Goal: Subscribe to service/newsletter

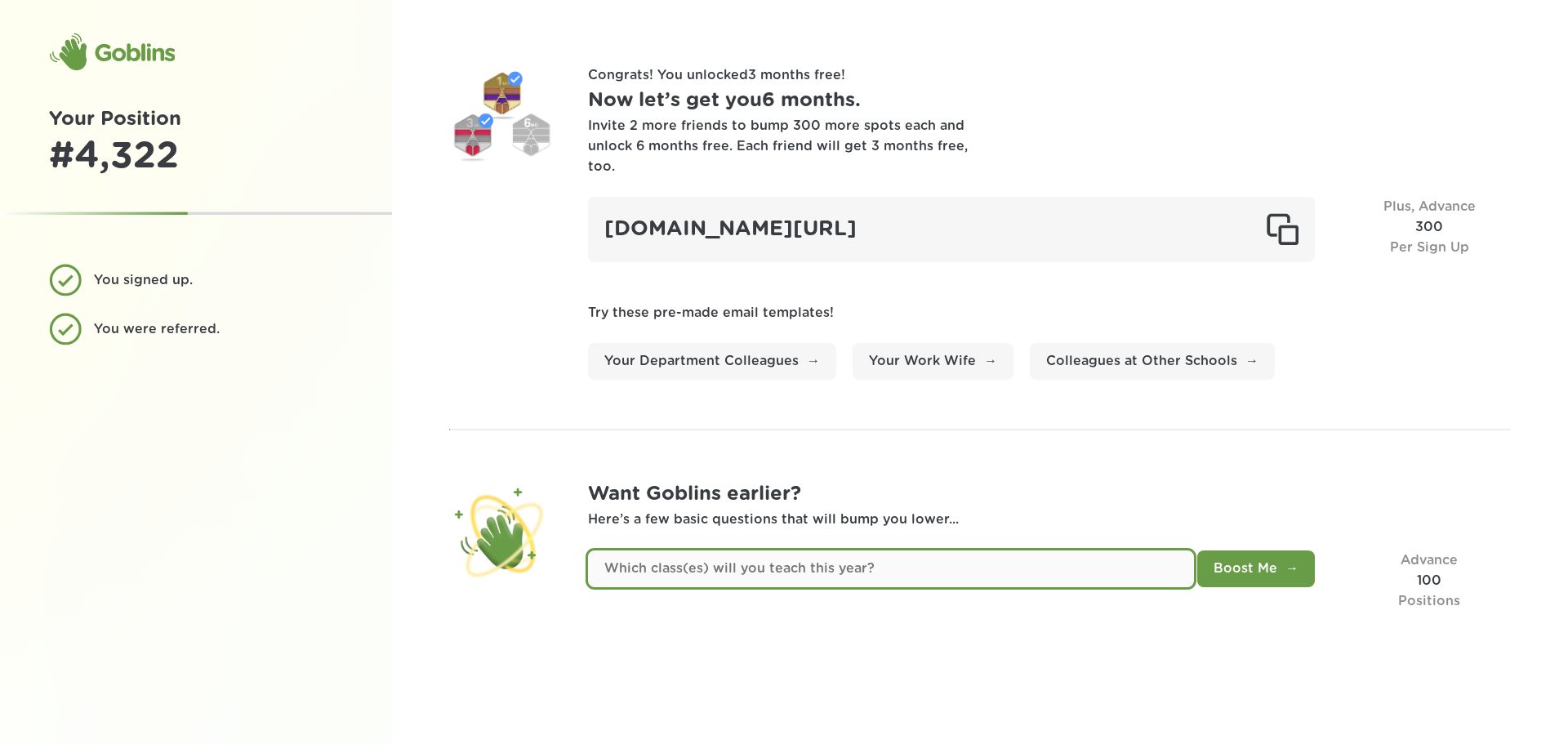
click at [889, 551] on input "text" at bounding box center [891, 569] width 606 height 37
type input "Math 7 &8"
click at [1197, 550] on button "Boost Me" at bounding box center [1256, 569] width 118 height 37
click at [911, 550] on input "text" at bounding box center [891, 569] width 606 height 37
type input "Heather"
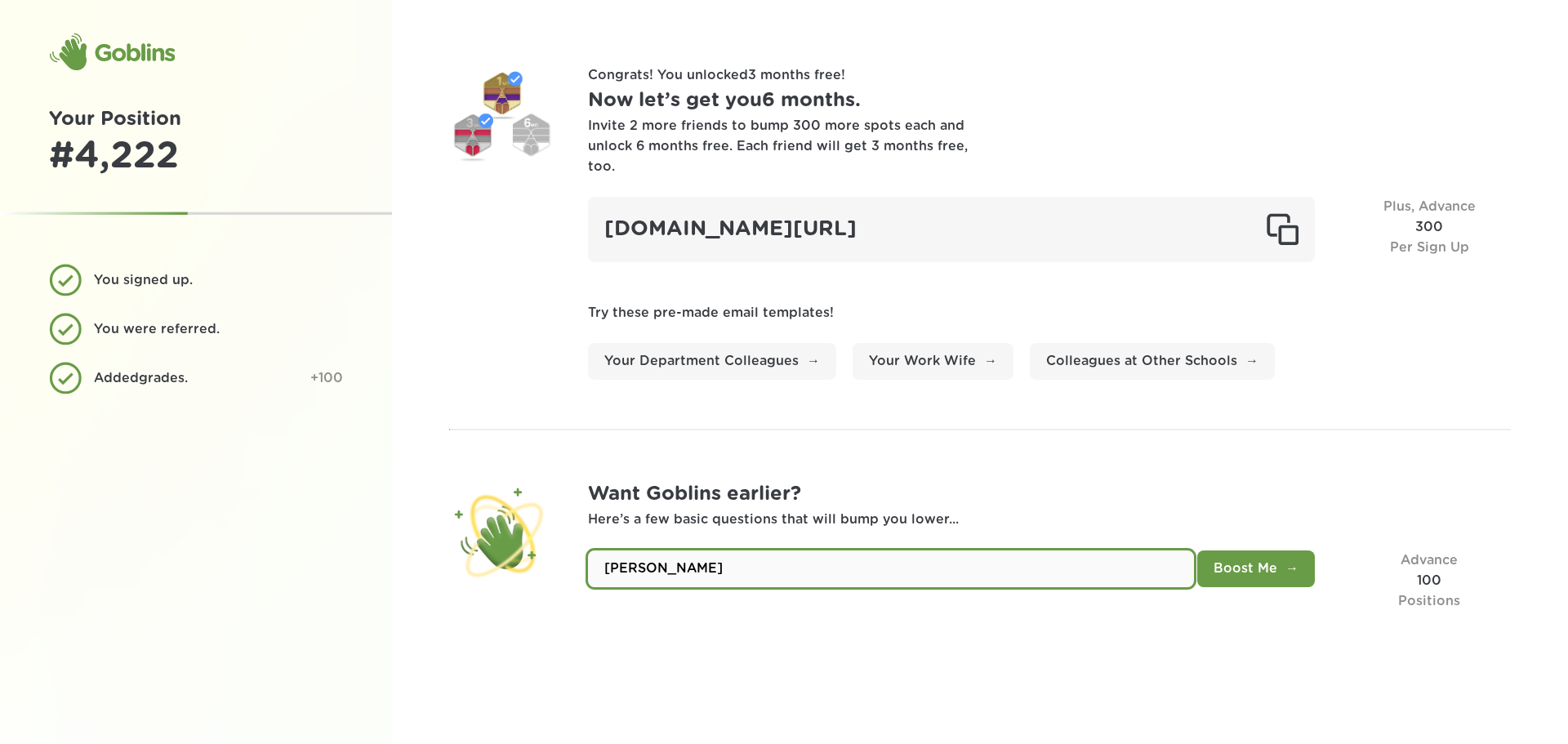
click at [1197, 550] on button "Boost Me" at bounding box center [1256, 569] width 118 height 37
type input "Math Teacher"
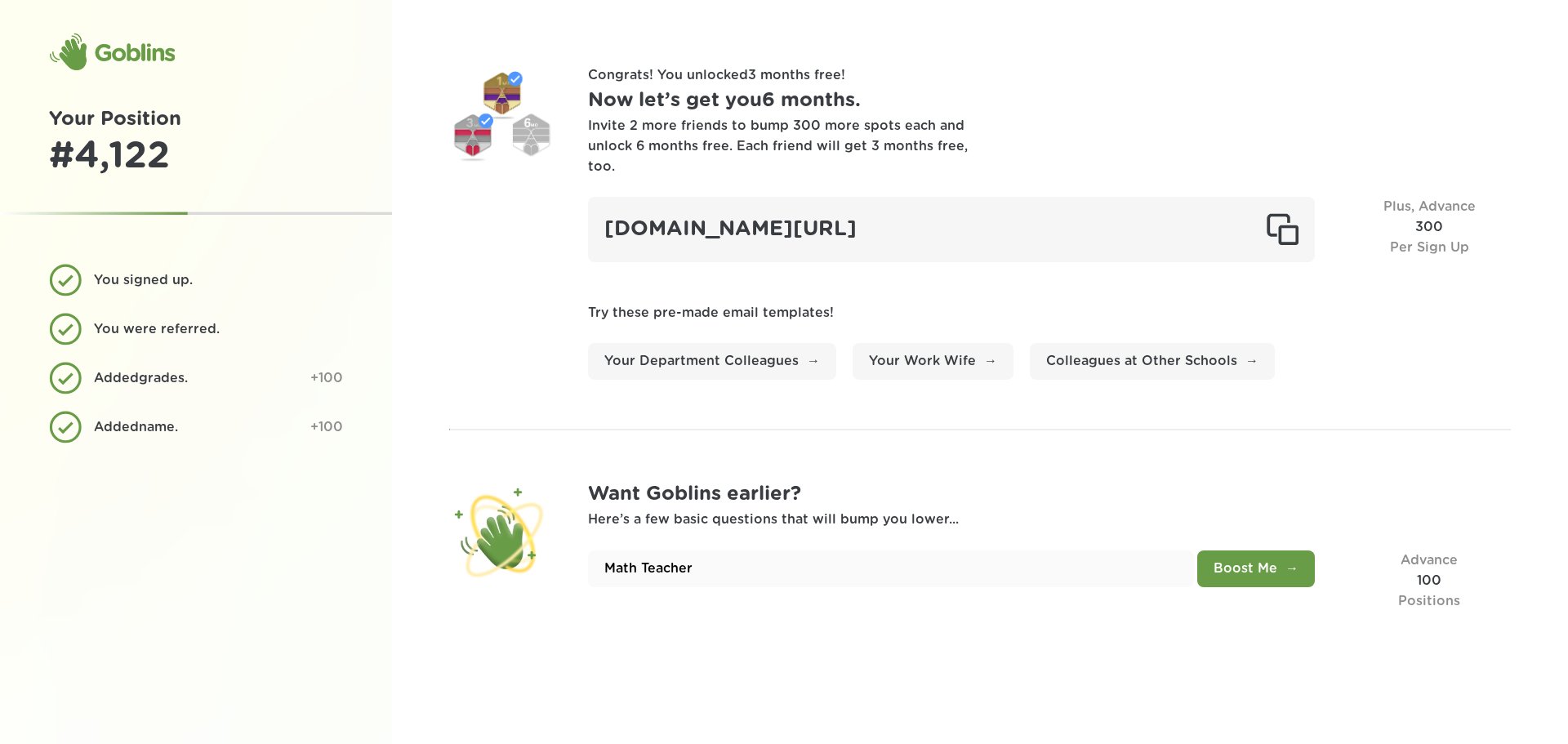
click at [1235, 558] on button "Boost Me" at bounding box center [1256, 569] width 118 height 37
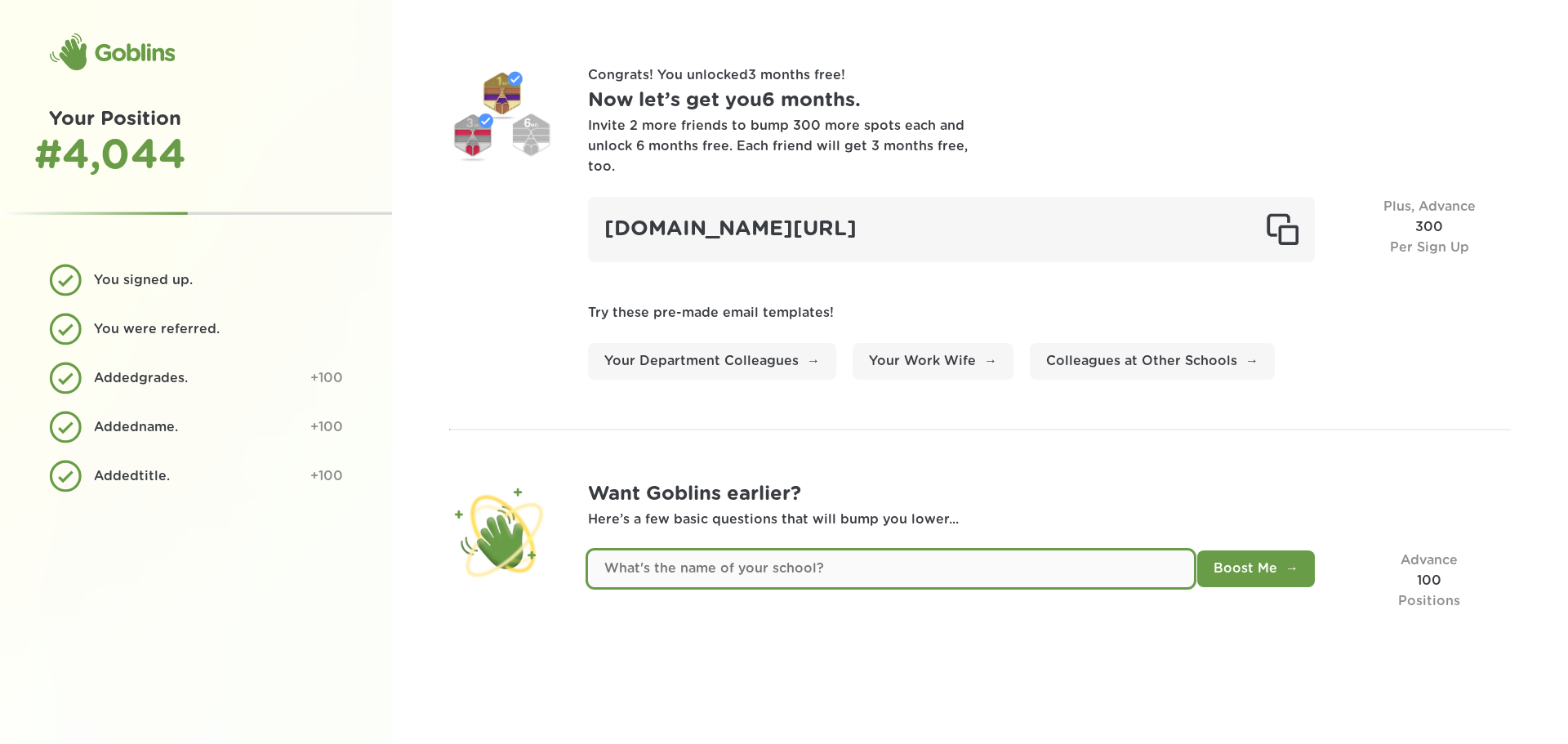
click at [756, 550] on input "text" at bounding box center [891, 569] width 606 height 37
type input "Lisbon"
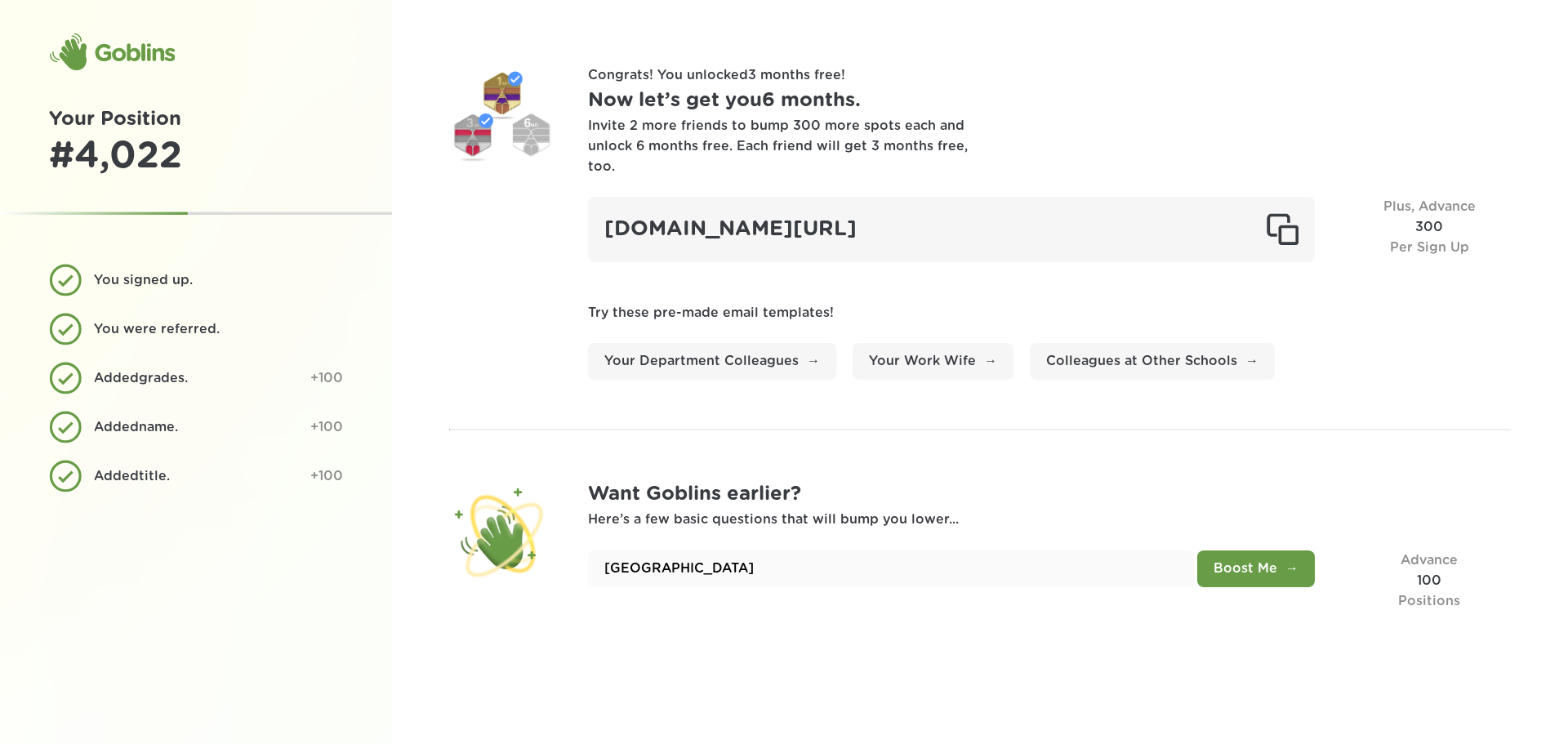
drag, startPoint x: 1280, startPoint y: 553, endPoint x: 1269, endPoint y: 536, distance: 20.2
click at [1277, 550] on button "Boost Me" at bounding box center [1256, 569] width 118 height 37
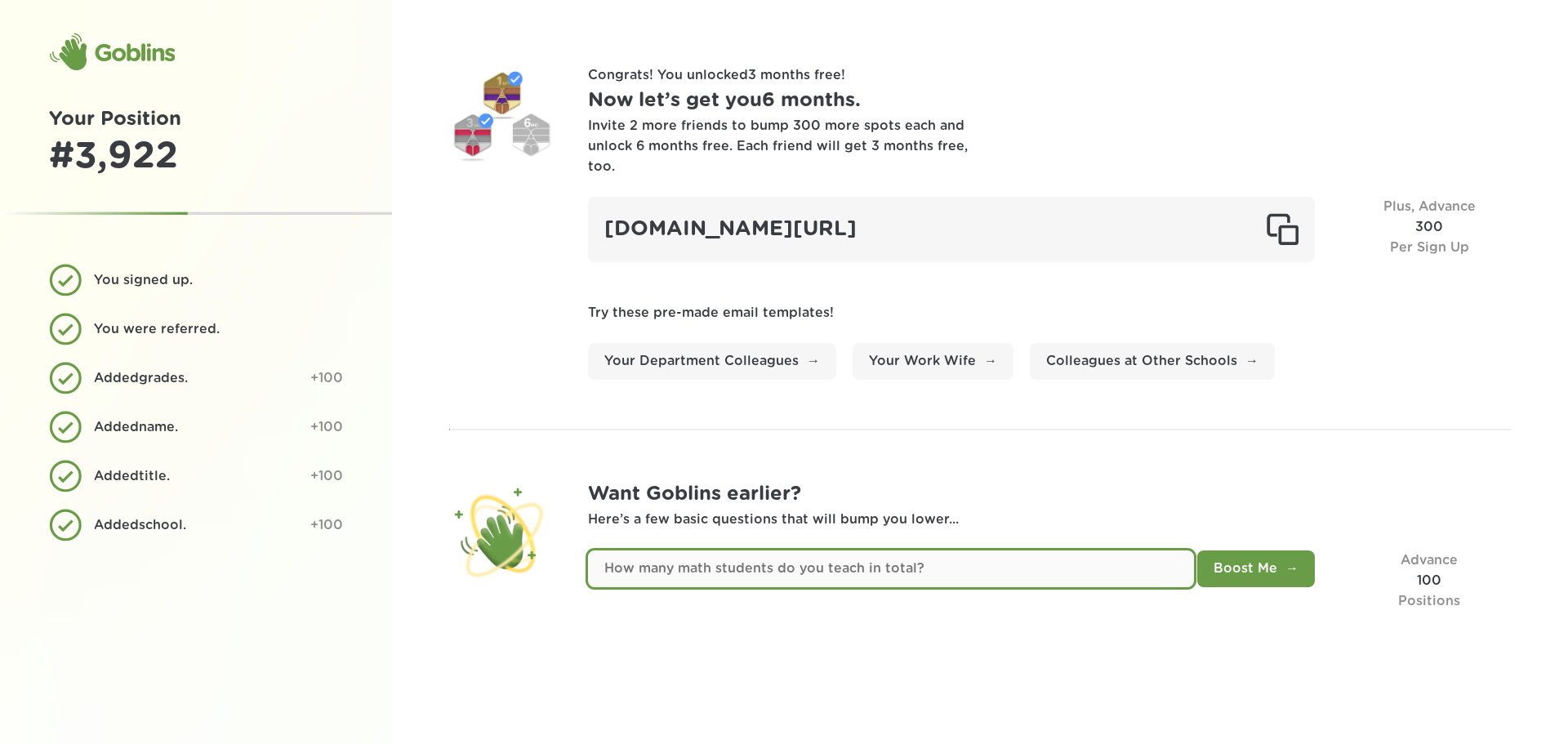
click at [1089, 552] on input "text" at bounding box center [891, 569] width 606 height 37
type input "70"
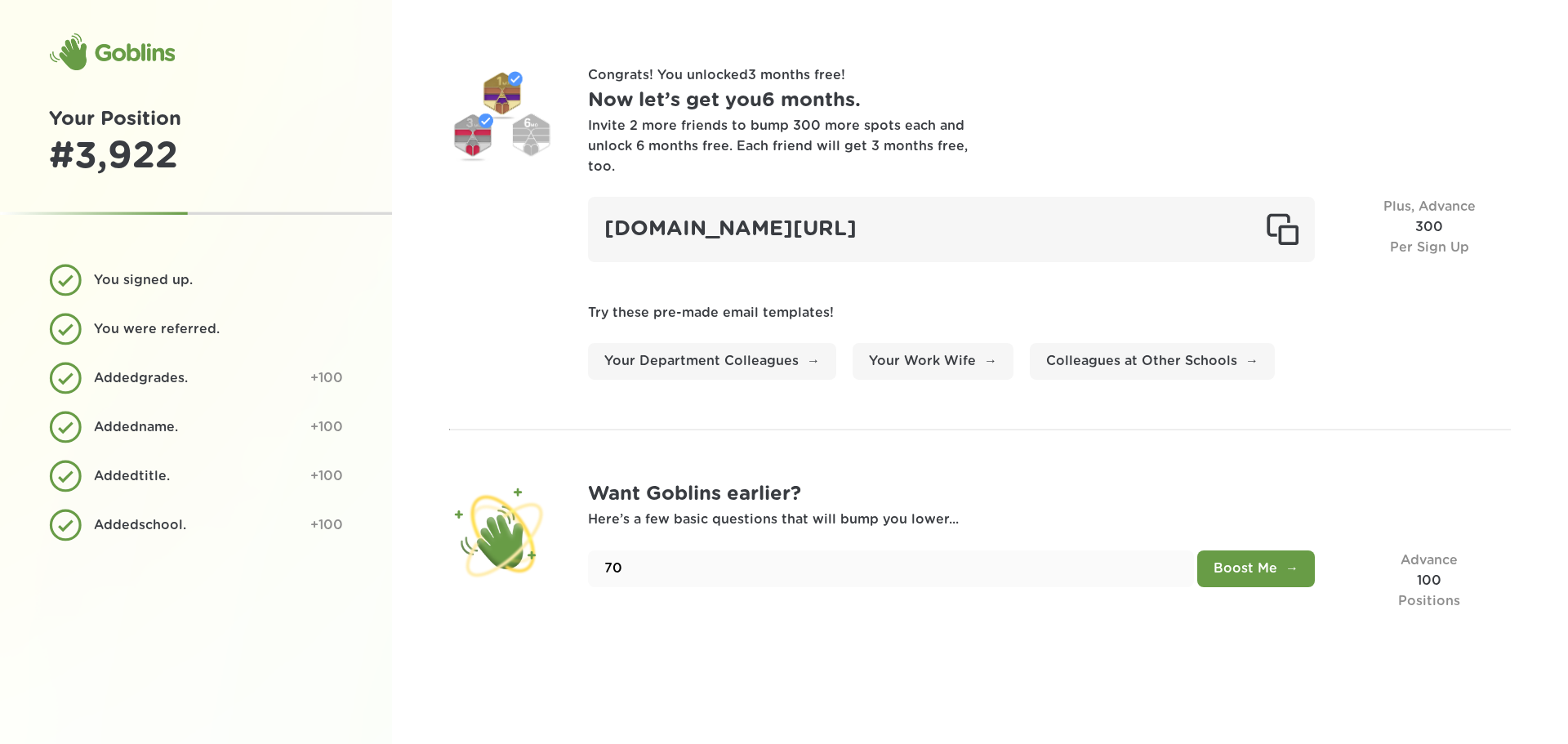
click at [1280, 563] on button "Boost Me" at bounding box center [1256, 569] width 118 height 37
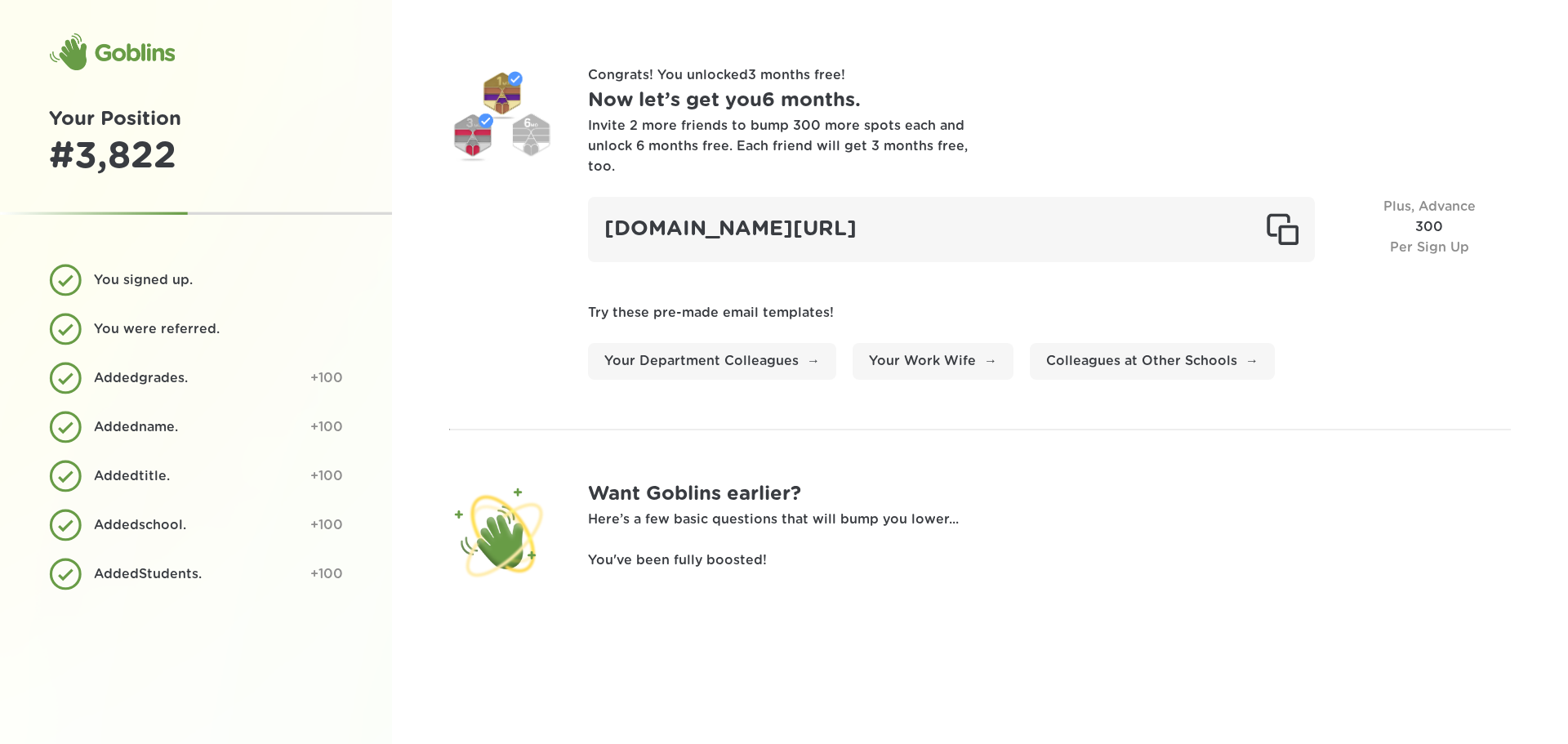
click at [497, 275] on section "Congrats! You unlocked 3 months free ! Now let’s get you 6 months . Invite 2 mo…" at bounding box center [980, 222] width 1062 height 314
click at [122, 55] on div "Goblins" at bounding box center [111, 52] width 126 height 39
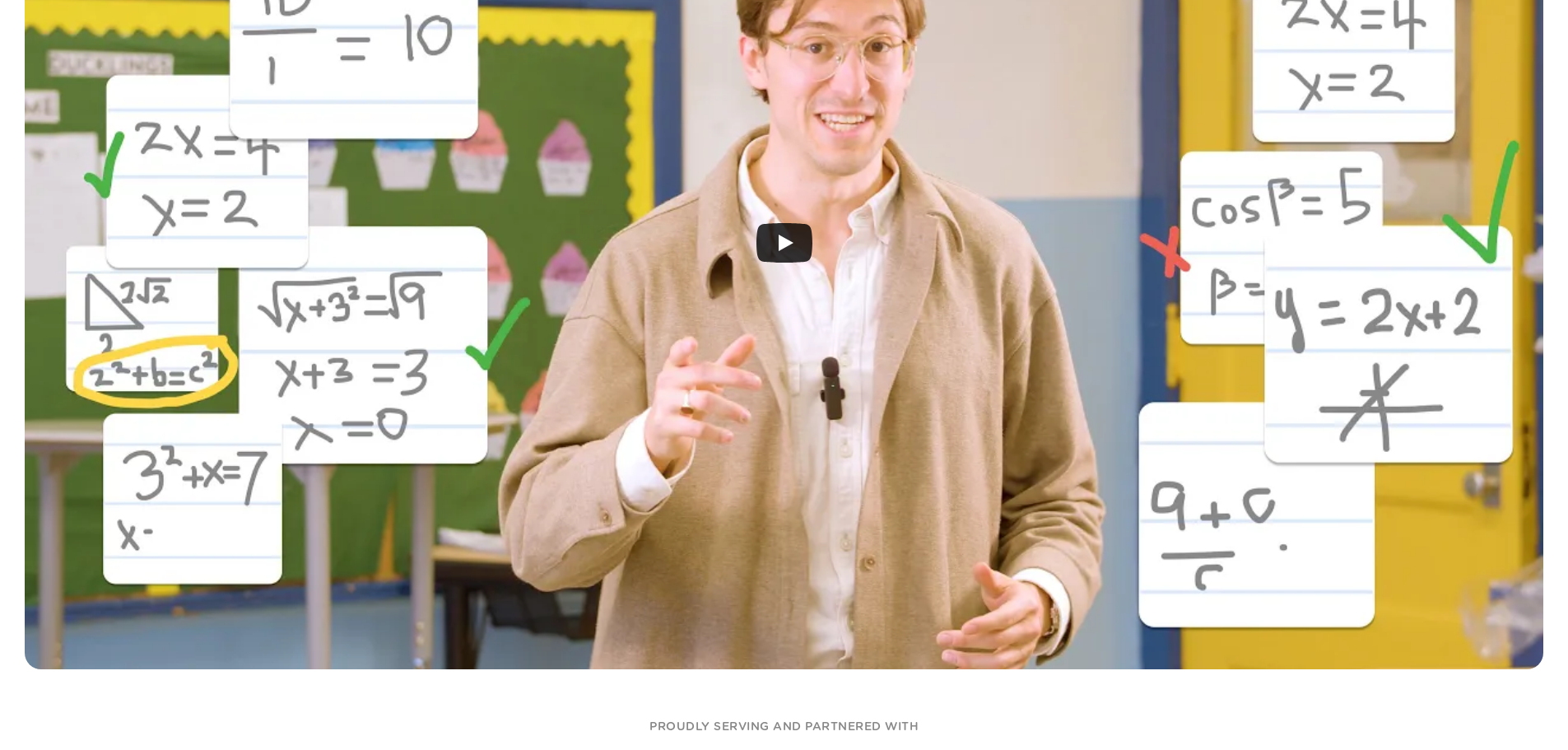
scroll to position [165, 0]
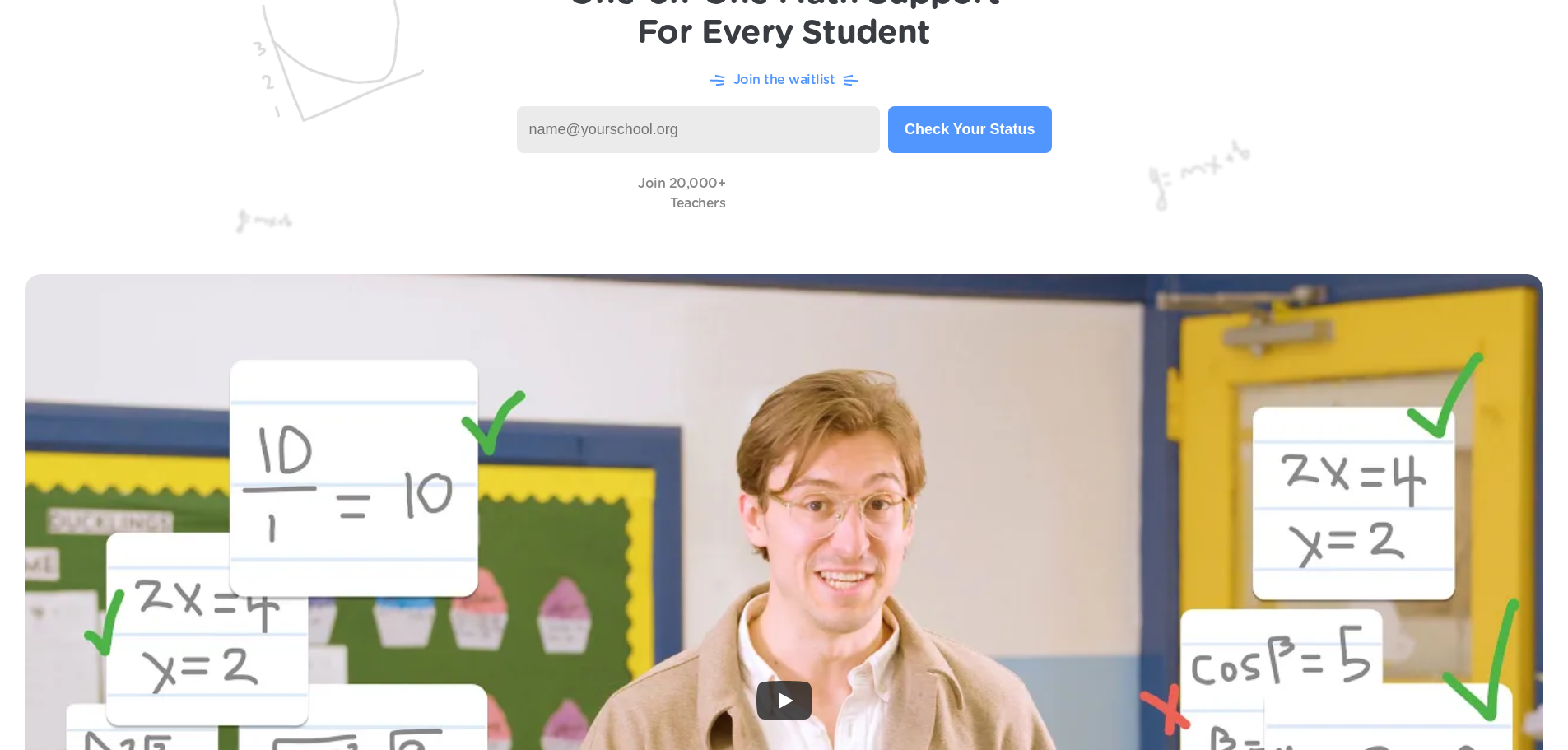
click at [596, 154] on img at bounding box center [784, 42] width 1568 height 414
click at [609, 139] on input at bounding box center [699, 129] width 364 height 47
type input "matthewsh@lisbon.k12.ny.us"
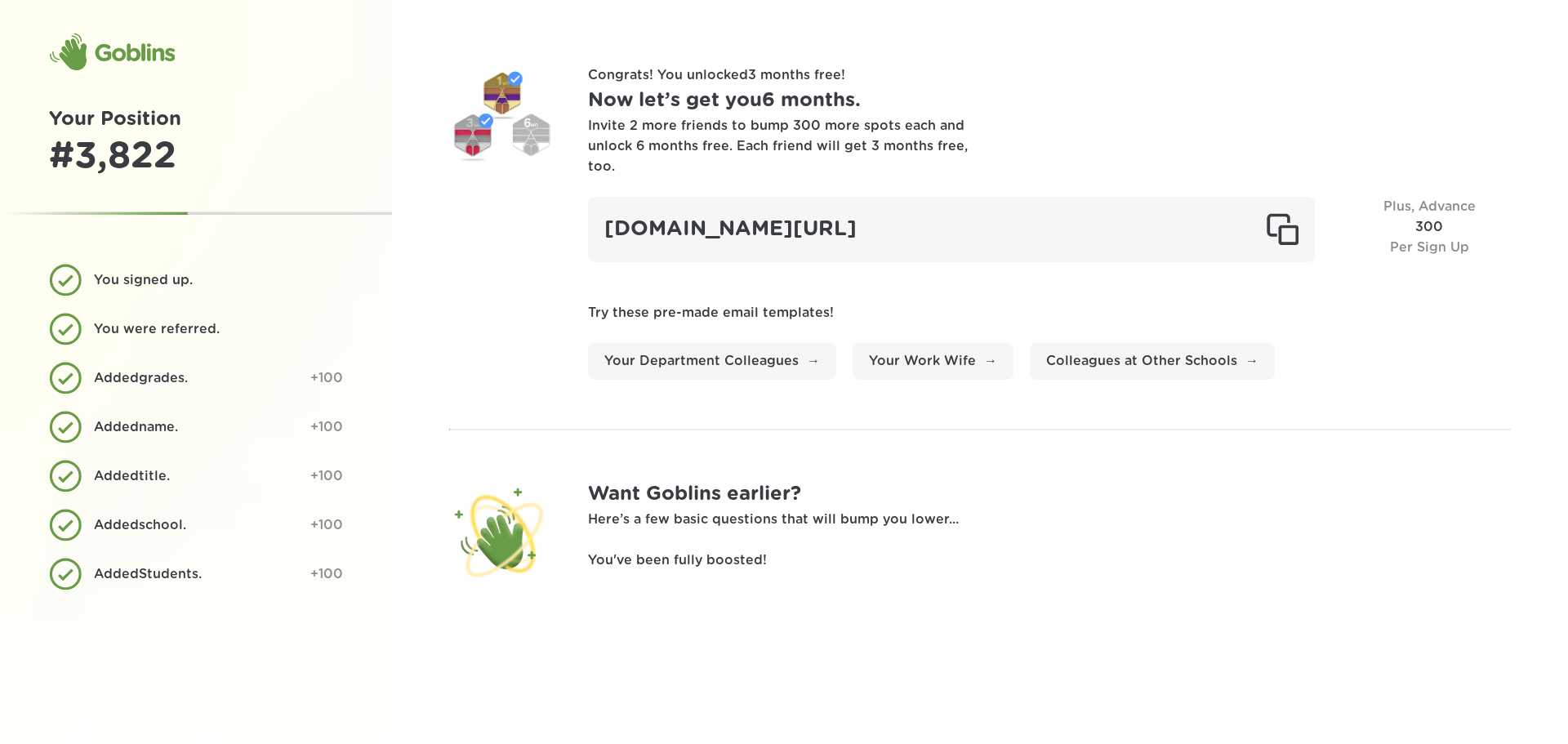
click at [89, 45] on div "Goblins" at bounding box center [111, 52] width 126 height 39
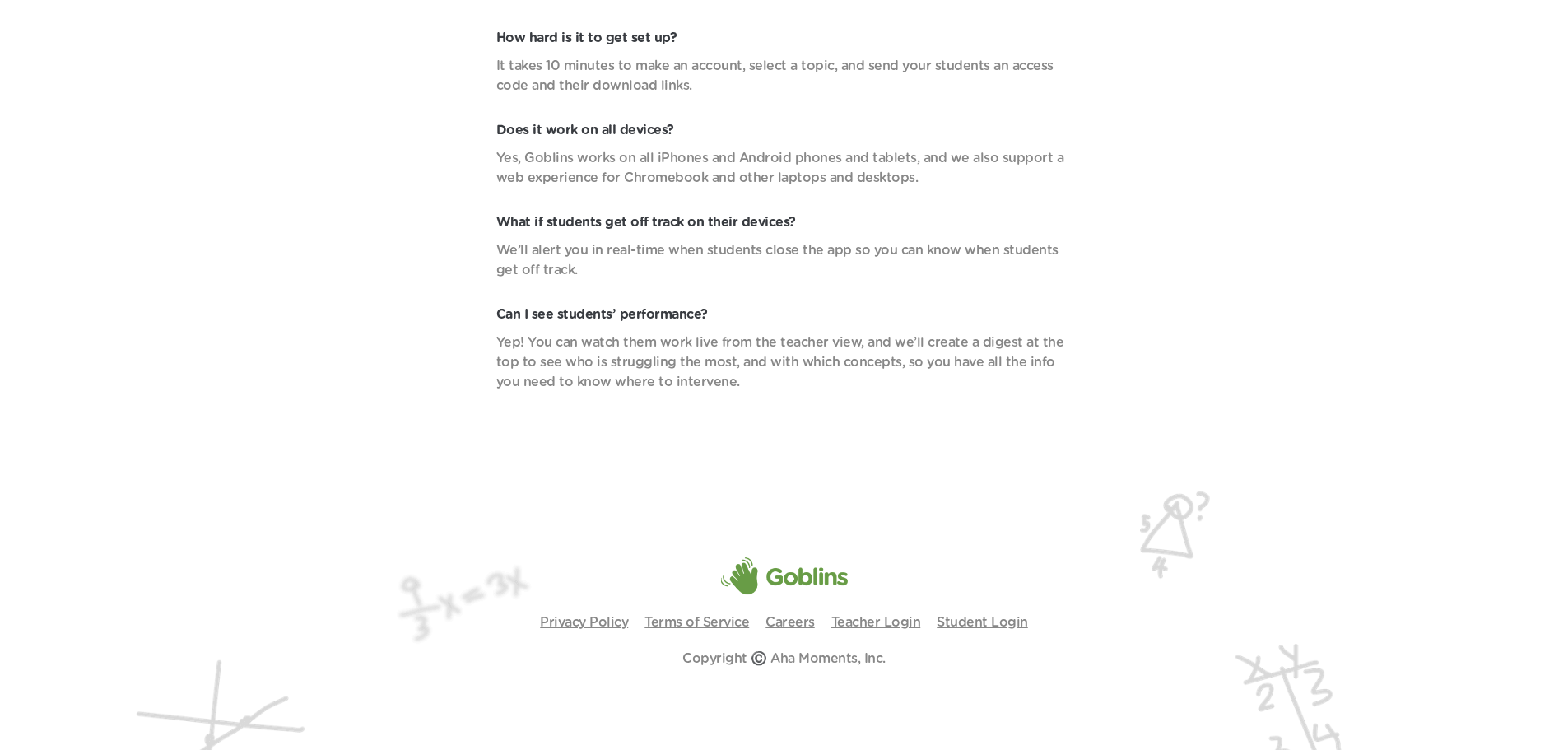
scroll to position [6293, 0]
click at [891, 622] on link "Teacher Login" at bounding box center [875, 622] width 90 height 13
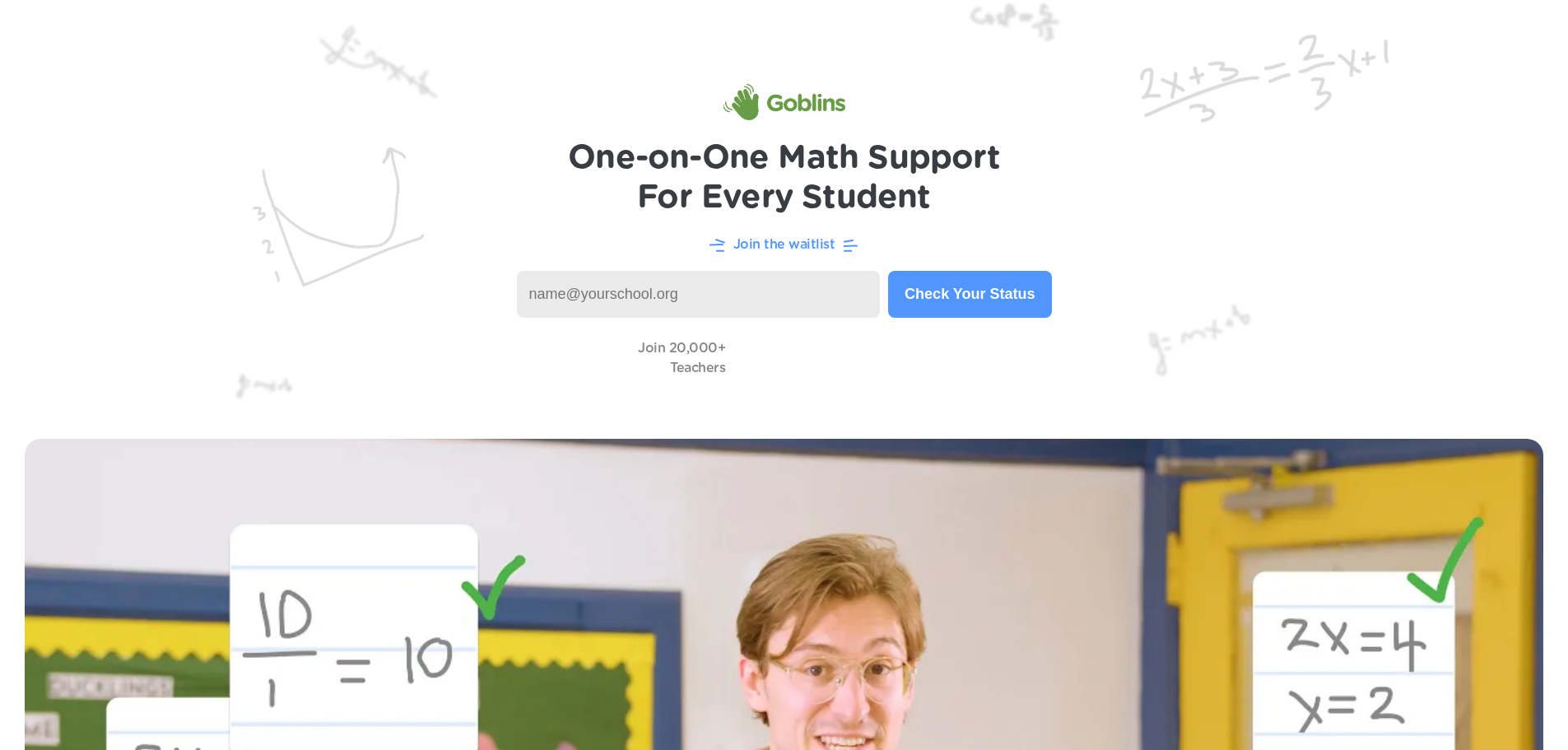
click at [806, 241] on p "Join the waitlist" at bounding box center [784, 244] width 102 height 20
click at [792, 96] on img at bounding box center [784, 102] width 122 height 37
